Goal: Transaction & Acquisition: Book appointment/travel/reservation

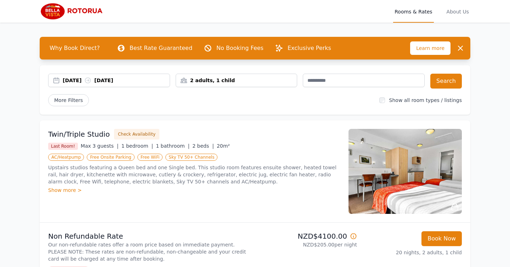
click at [143, 83] on div "[DATE] [DATE]" at bounding box center [116, 80] width 107 height 7
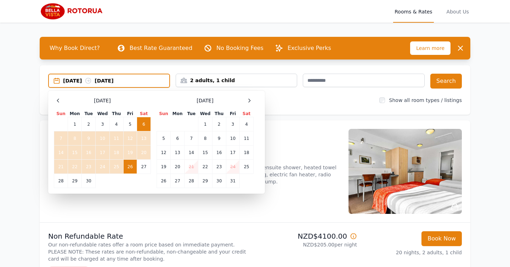
click at [309, 103] on div "More Filters" at bounding box center [211, 100] width 326 height 12
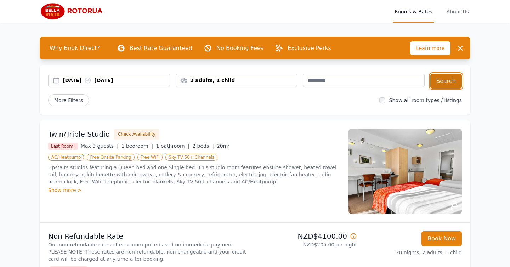
click at [444, 83] on button "Search" at bounding box center [447, 81] width 32 height 15
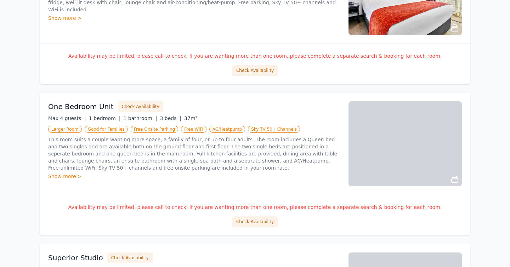
scroll to position [494, 0]
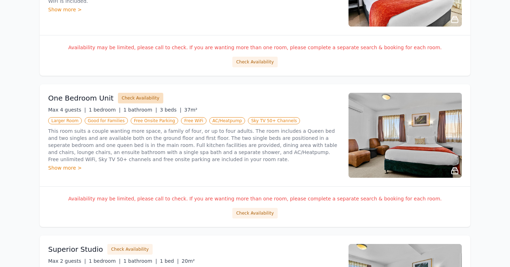
click at [136, 93] on button "Check Availability" at bounding box center [140, 98] width 45 height 11
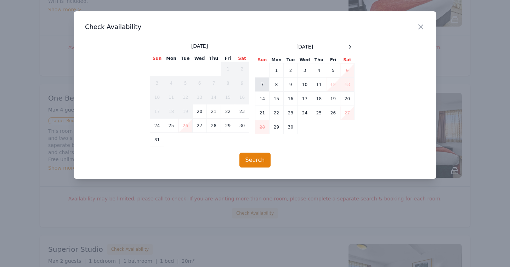
click at [264, 84] on td "7" at bounding box center [262, 85] width 14 height 14
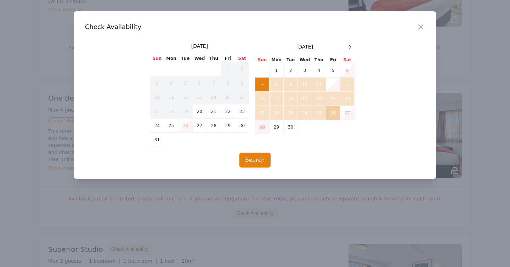
click at [336, 116] on td "26" at bounding box center [333, 113] width 14 height 14
click at [256, 167] on button "Search" at bounding box center [256, 160] width 32 height 15
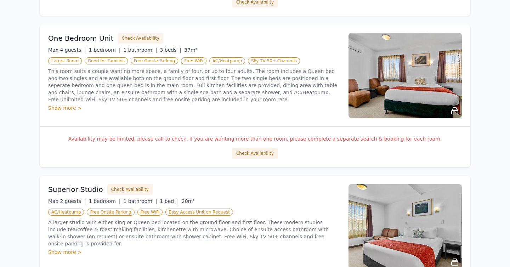
scroll to position [552, 0]
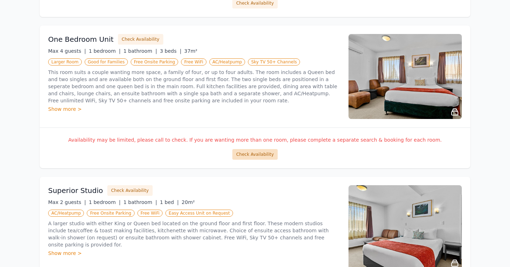
click at [263, 149] on button "Check Availability" at bounding box center [254, 154] width 45 height 11
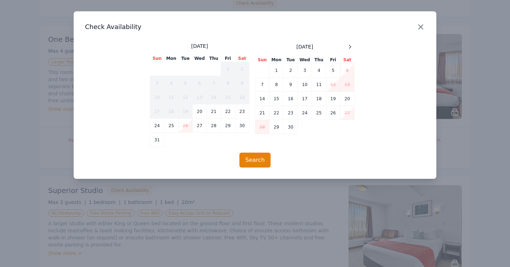
click at [423, 25] on icon "button" at bounding box center [421, 27] width 9 height 9
